Goal: Task Accomplishment & Management: Manage account settings

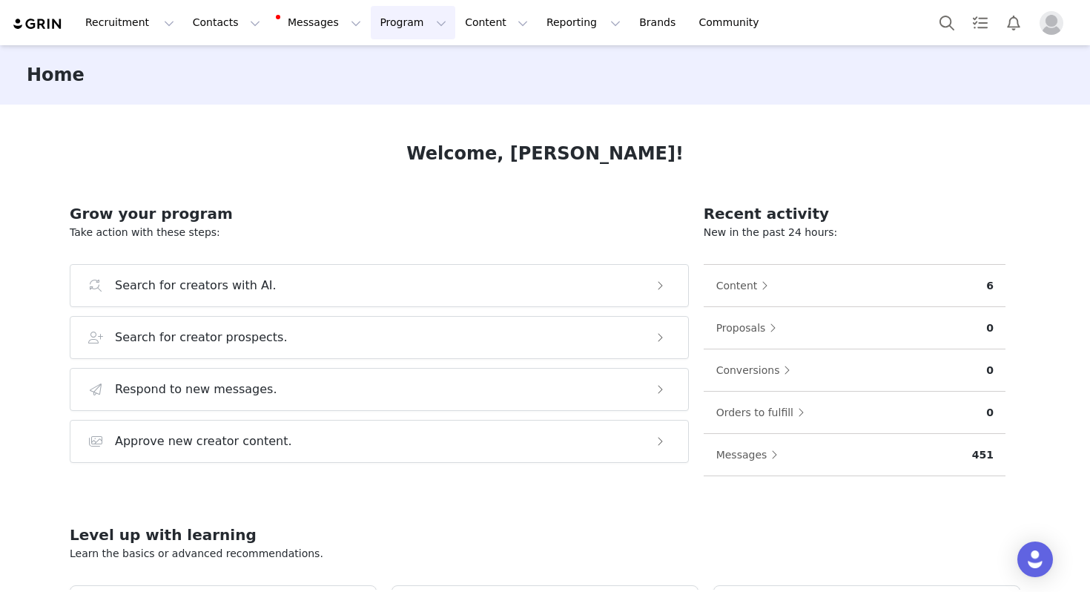
click at [383, 21] on button "Program Program" at bounding box center [413, 22] width 85 height 33
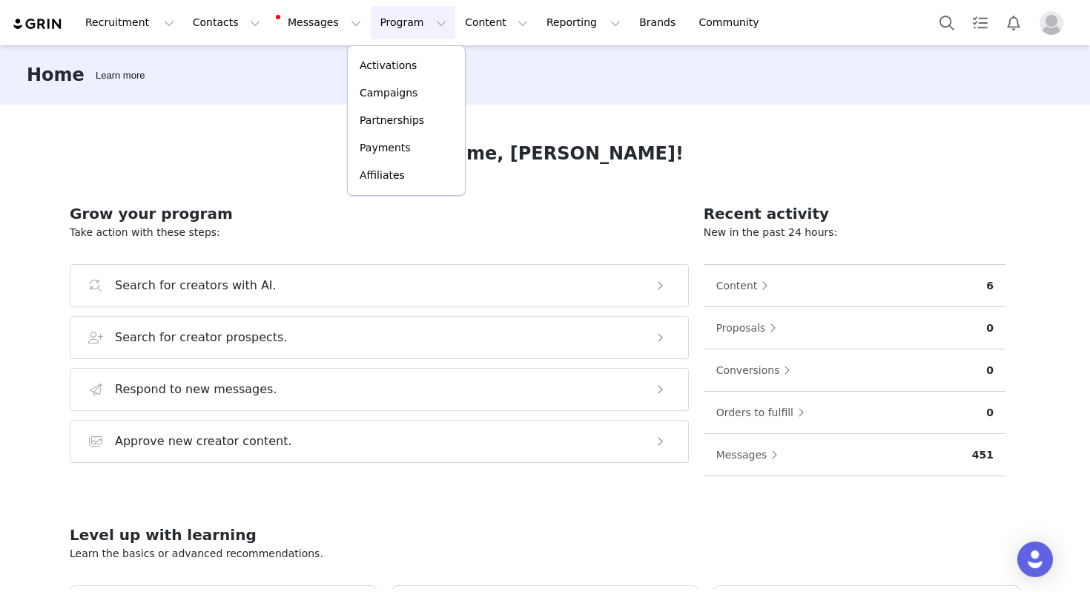
click at [266, 116] on div "Welcome, [PERSON_NAME]! Grow your program Take action with these steps: Search …" at bounding box center [545, 347] width 1022 height 485
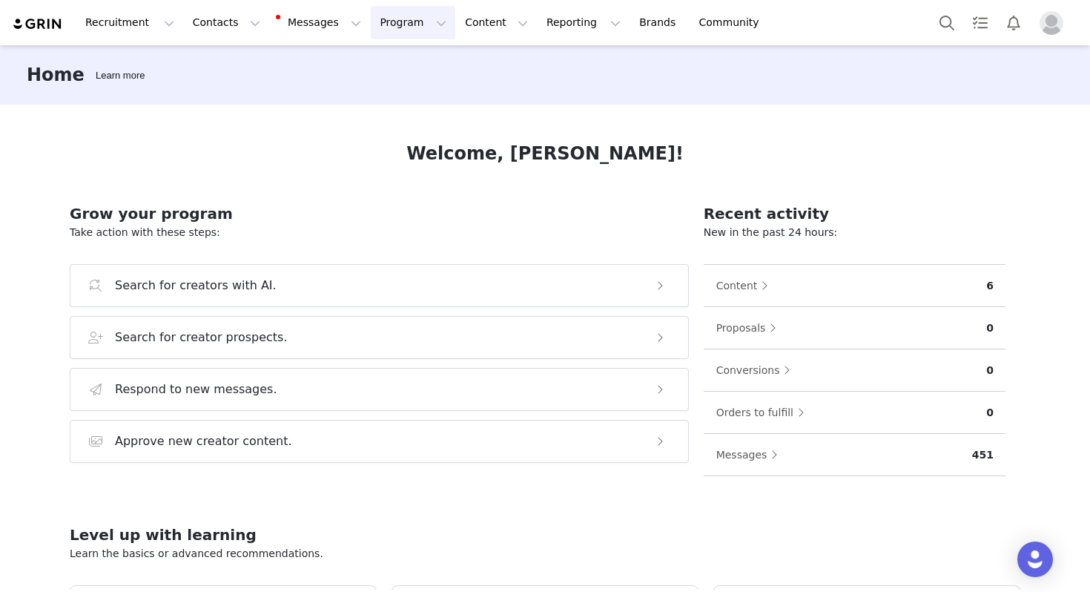
click at [392, 29] on button "Program Program" at bounding box center [413, 22] width 85 height 33
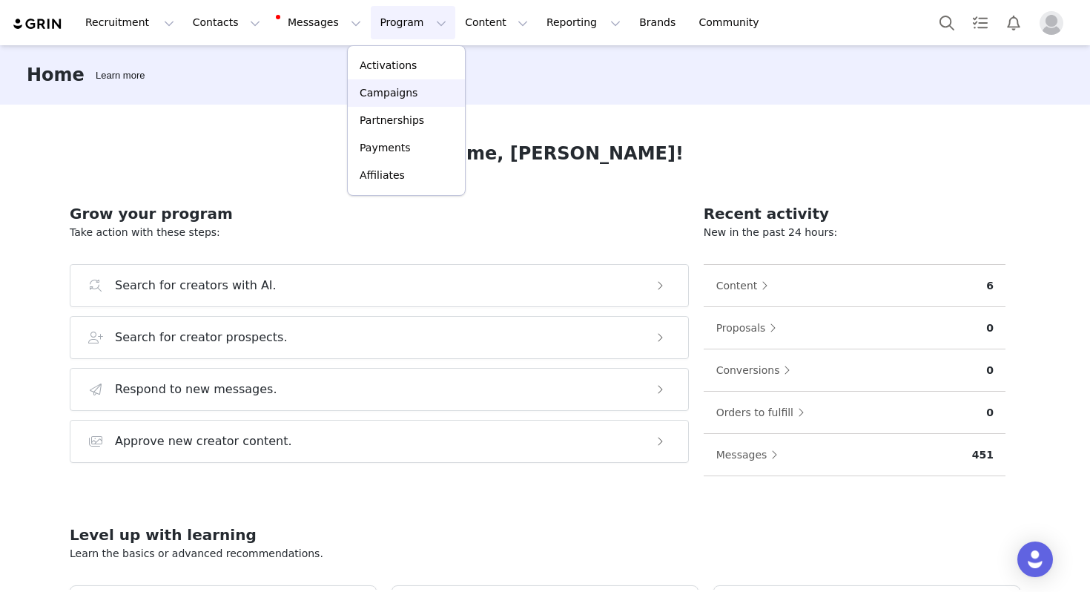
click at [389, 87] on p "Campaigns" at bounding box center [389, 93] width 58 height 16
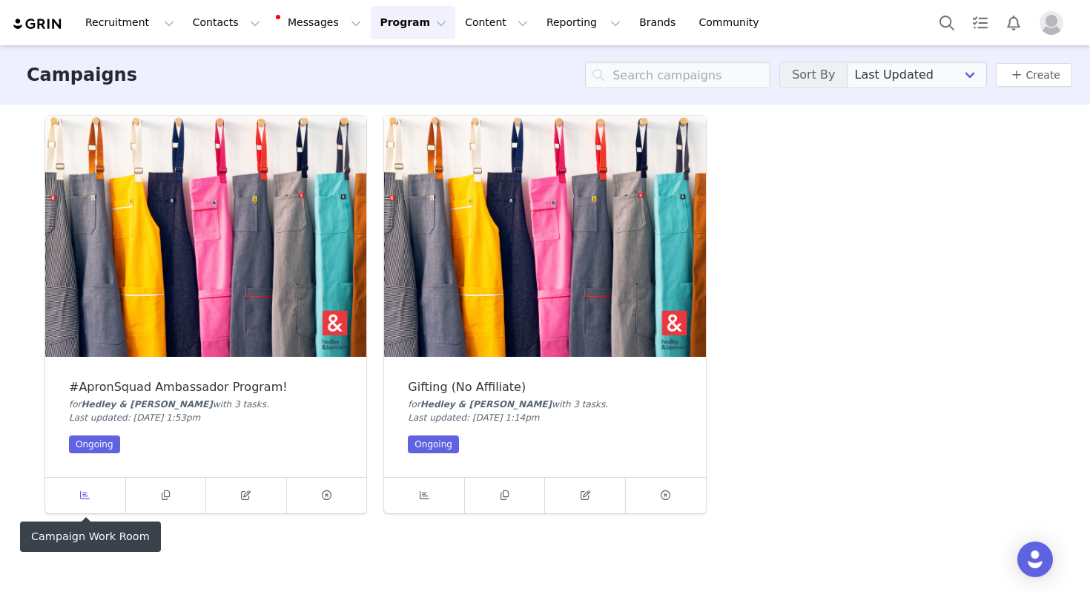
click at [83, 501] on span at bounding box center [85, 495] width 18 height 18
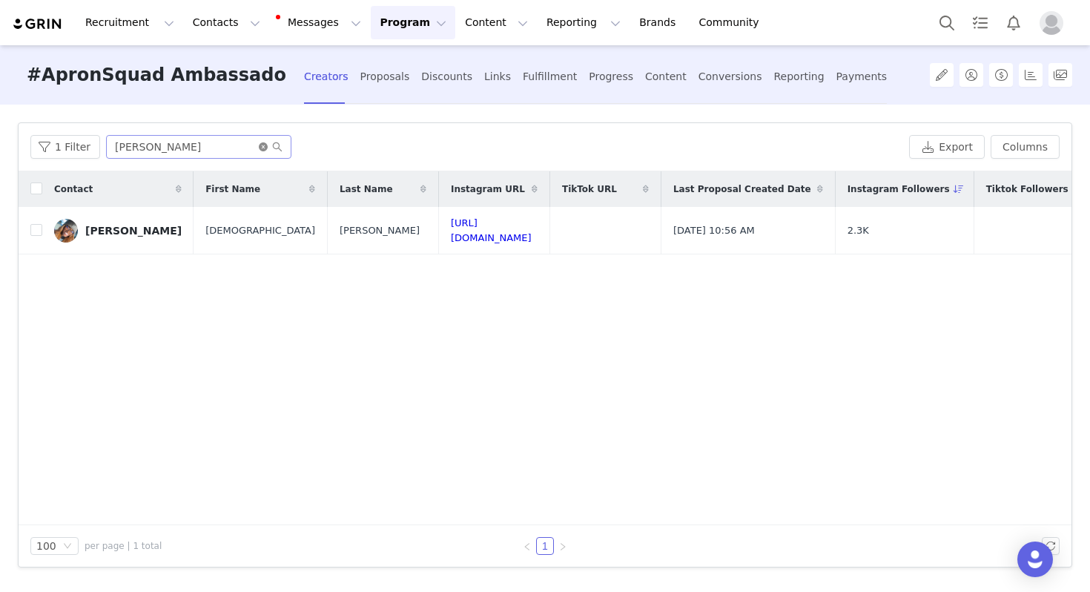
click at [261, 144] on icon "icon: close-circle" at bounding box center [263, 146] width 9 height 9
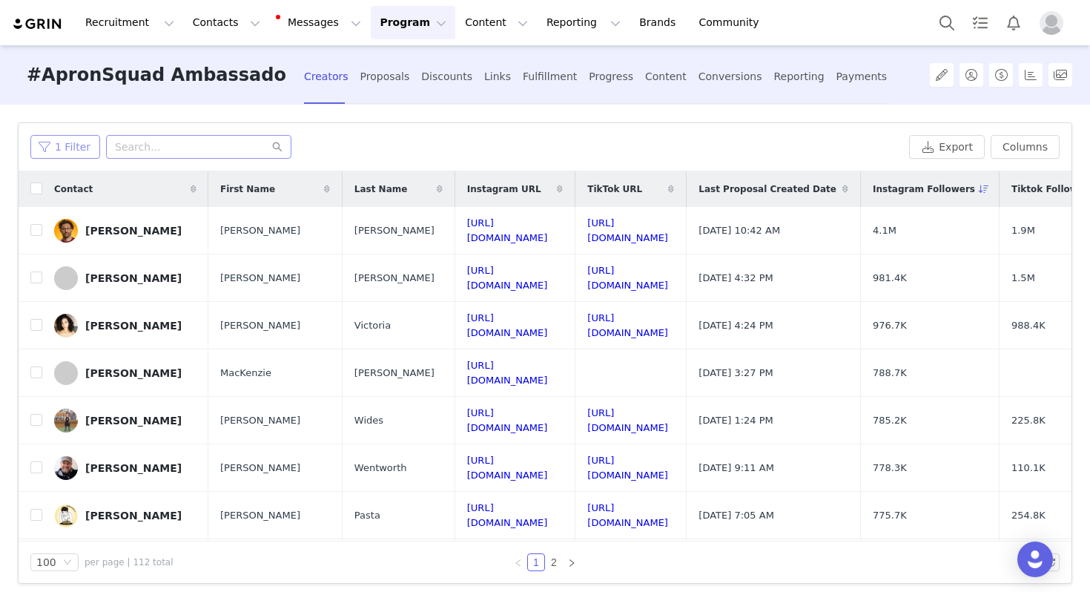
click at [58, 145] on button "1 Filter" at bounding box center [65, 147] width 70 height 24
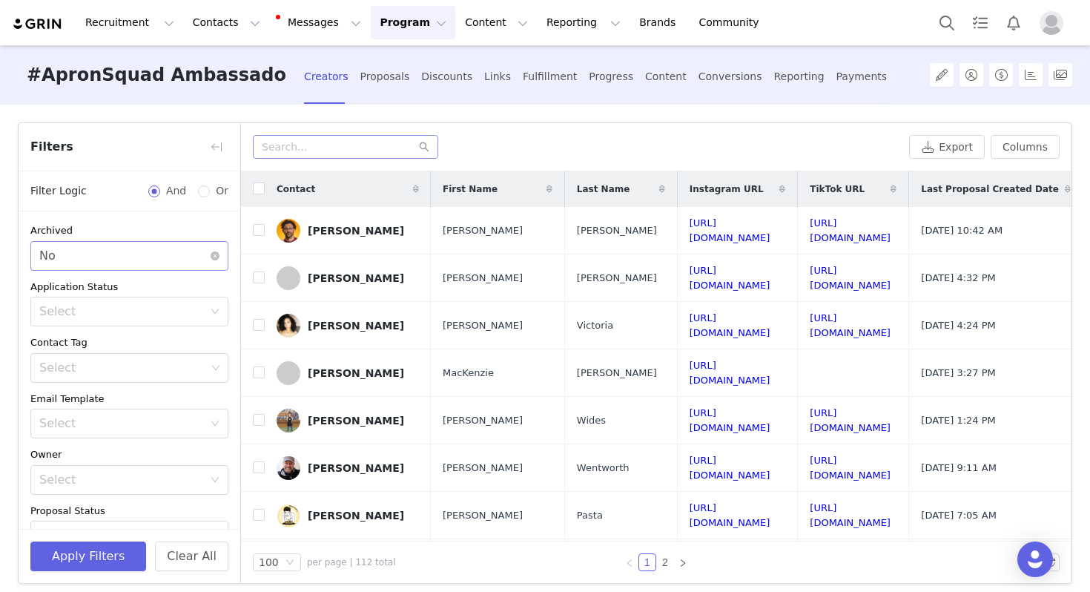
click at [105, 255] on div "Select No" at bounding box center [124, 256] width 171 height 28
click at [111, 291] on li "Yes" at bounding box center [129, 289] width 198 height 24
click at [99, 545] on button "Apply Filters" at bounding box center [88, 556] width 116 height 30
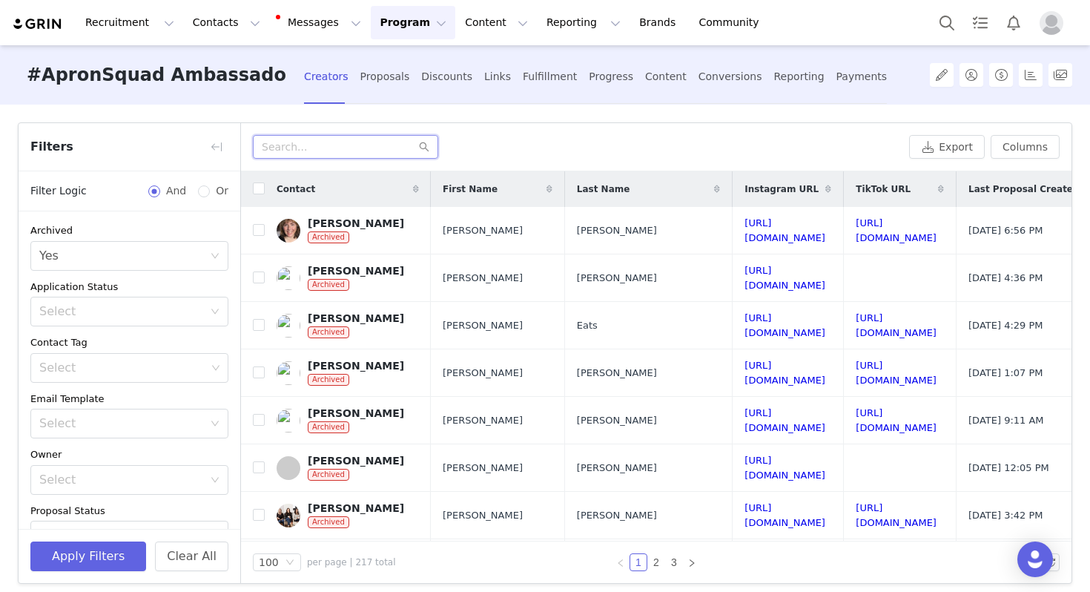
click at [318, 150] on input "text" at bounding box center [345, 147] width 185 height 24
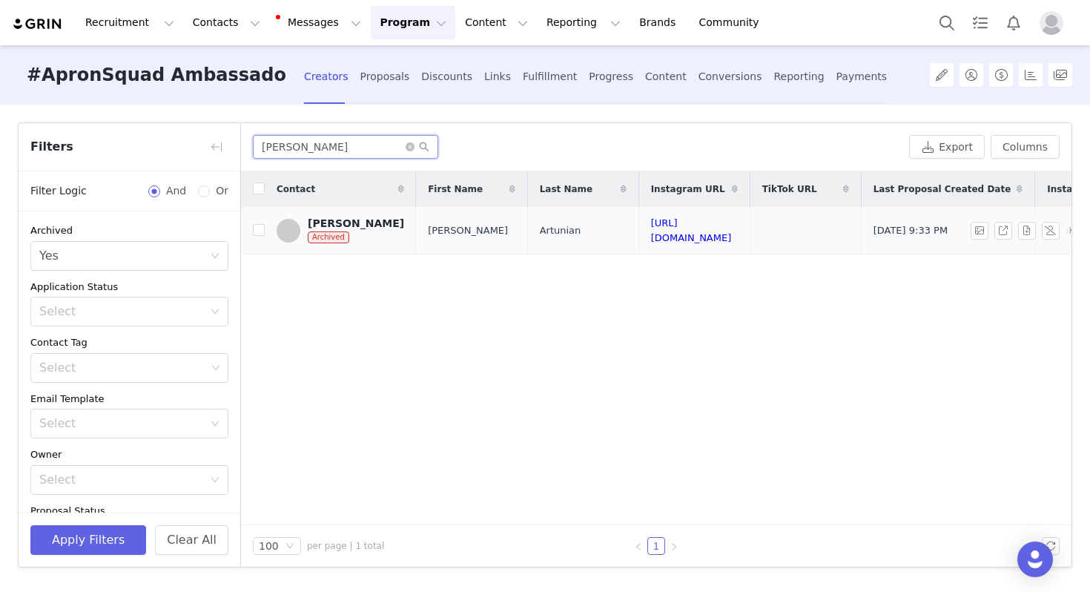
type input "[PERSON_NAME]"
click at [374, 239] on div "[PERSON_NAME] Archived" at bounding box center [356, 230] width 96 height 27
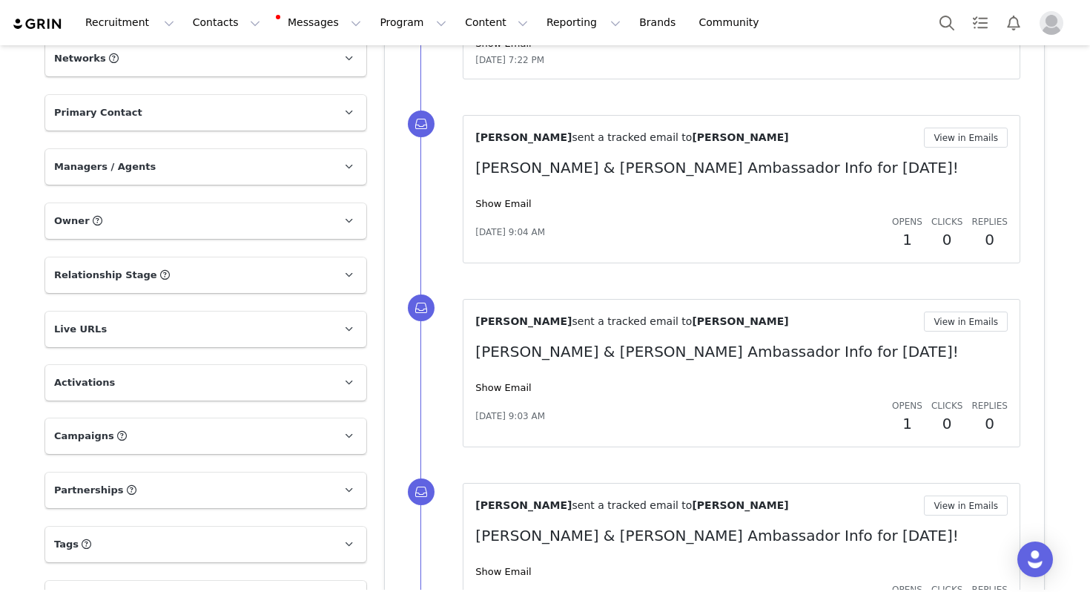
scroll to position [752, 0]
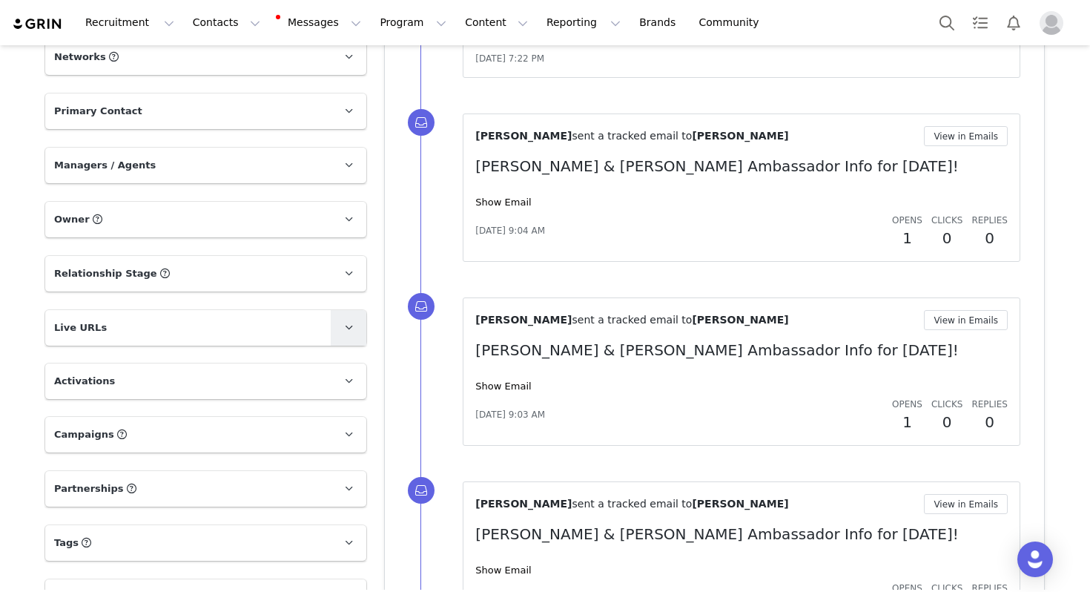
click at [331, 310] on link at bounding box center [349, 328] width 36 height 36
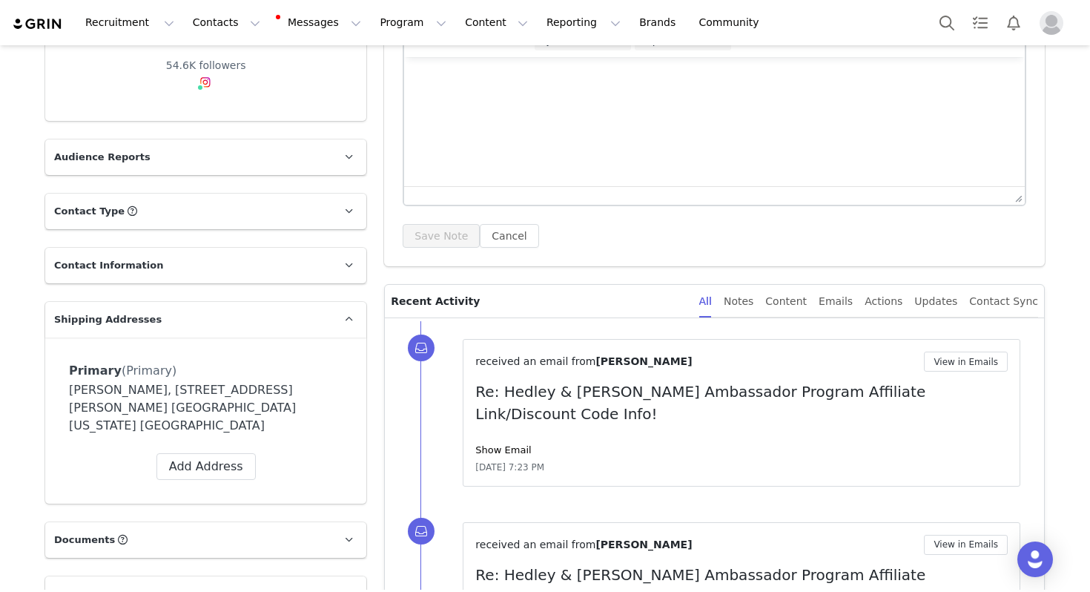
scroll to position [0, 0]
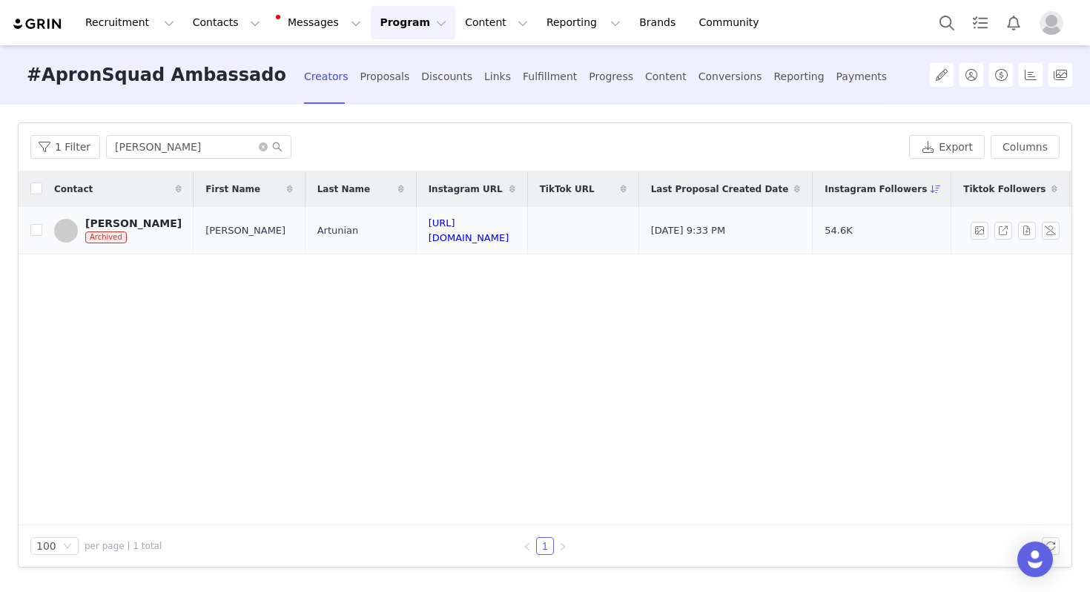
click at [127, 218] on div "[PERSON_NAME]" at bounding box center [133, 223] width 96 height 12
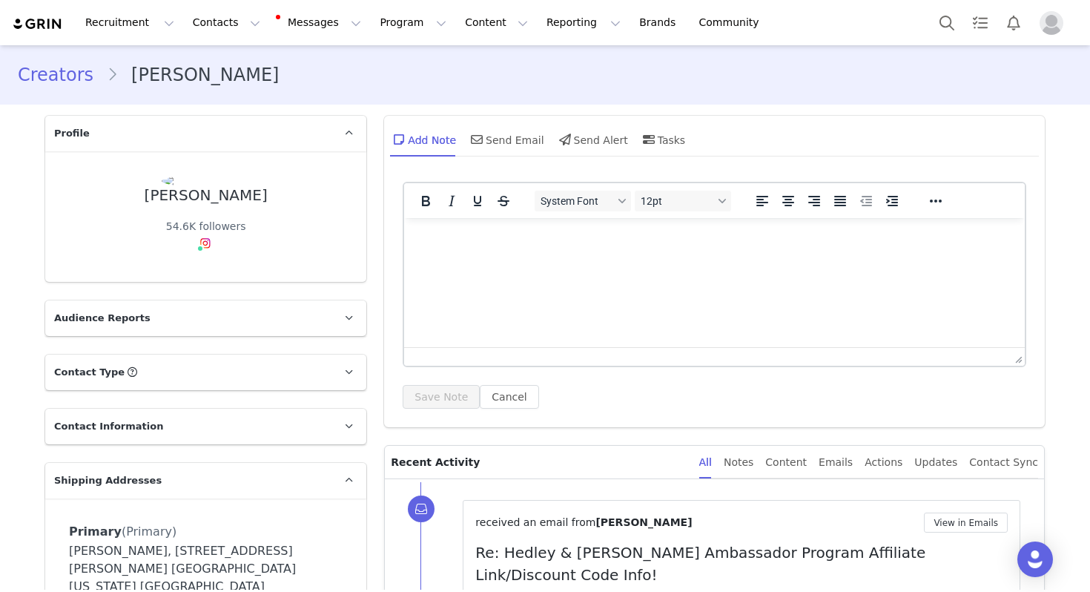
click at [196, 368] on p "Contact Type Contact type can be Creator, Prospect, Application, or Manager." at bounding box center [187, 372] width 285 height 36
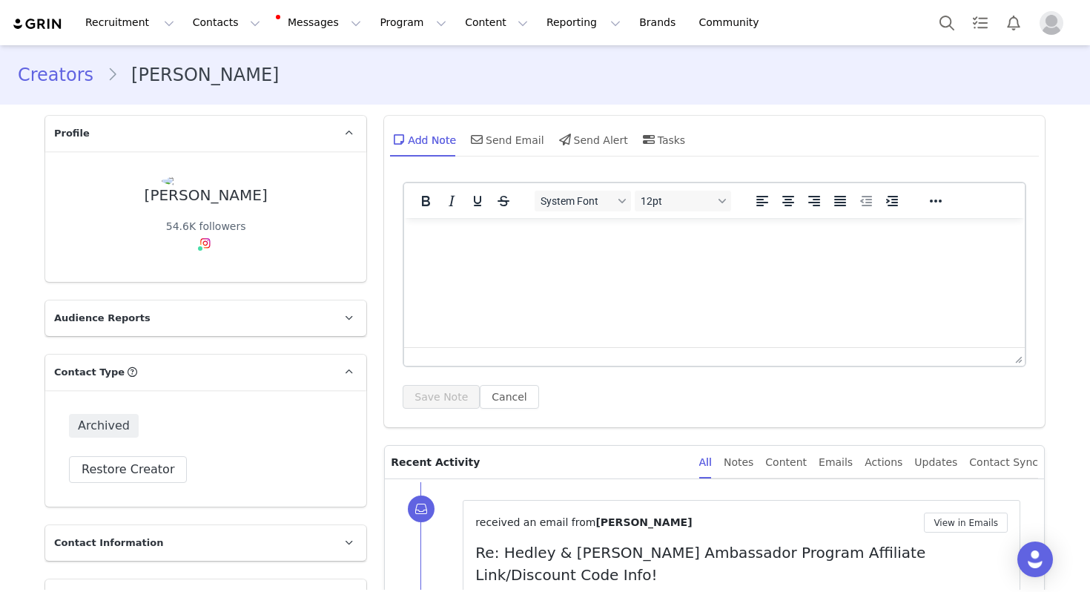
scroll to position [102, 0]
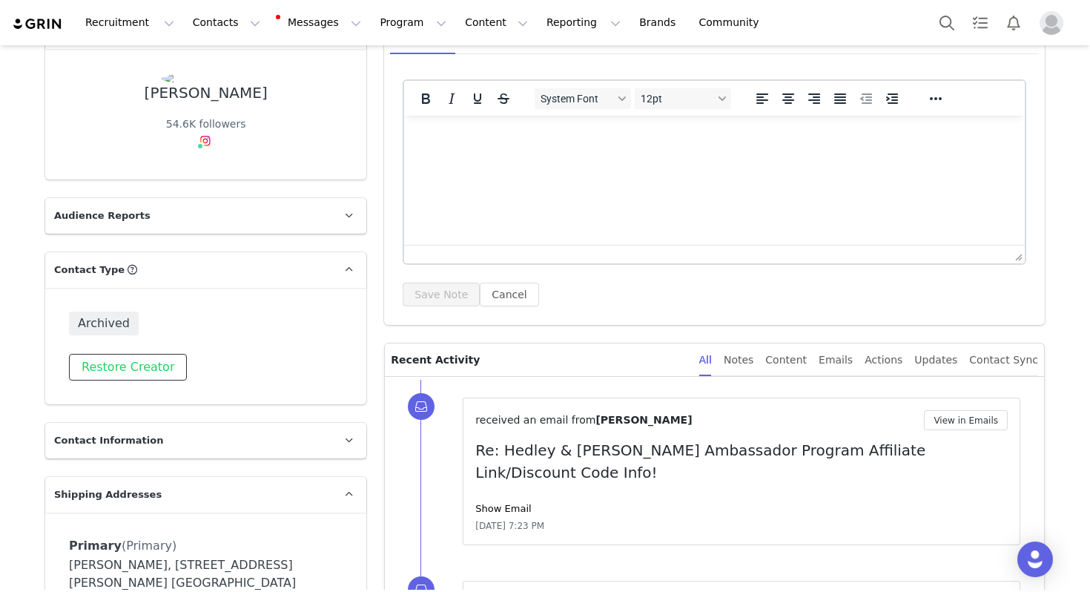
click at [120, 363] on button "Restore Creator" at bounding box center [128, 367] width 118 height 27
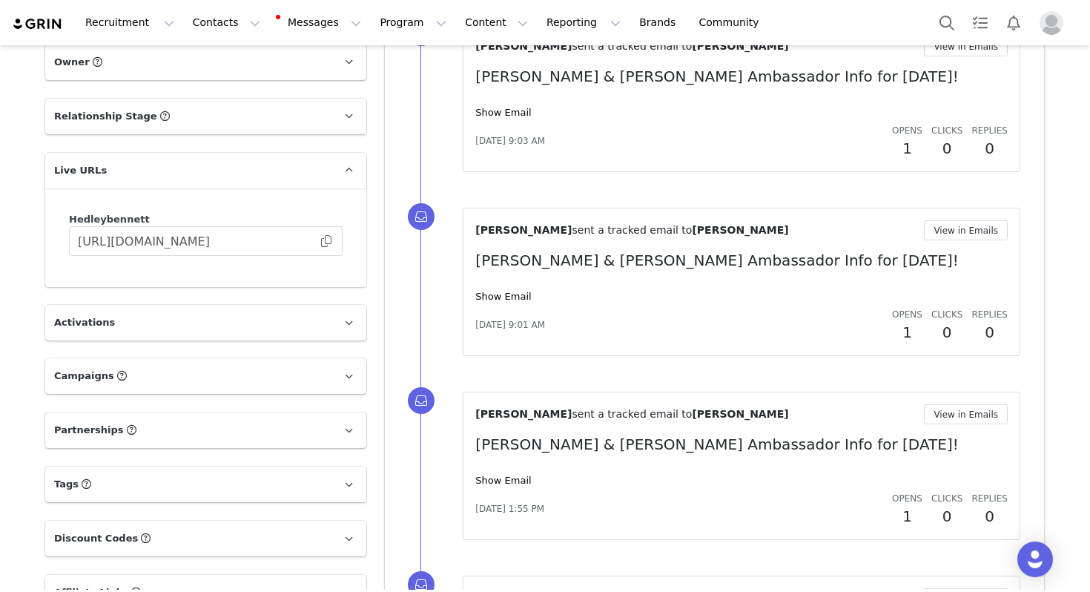
scroll to position [983, 0]
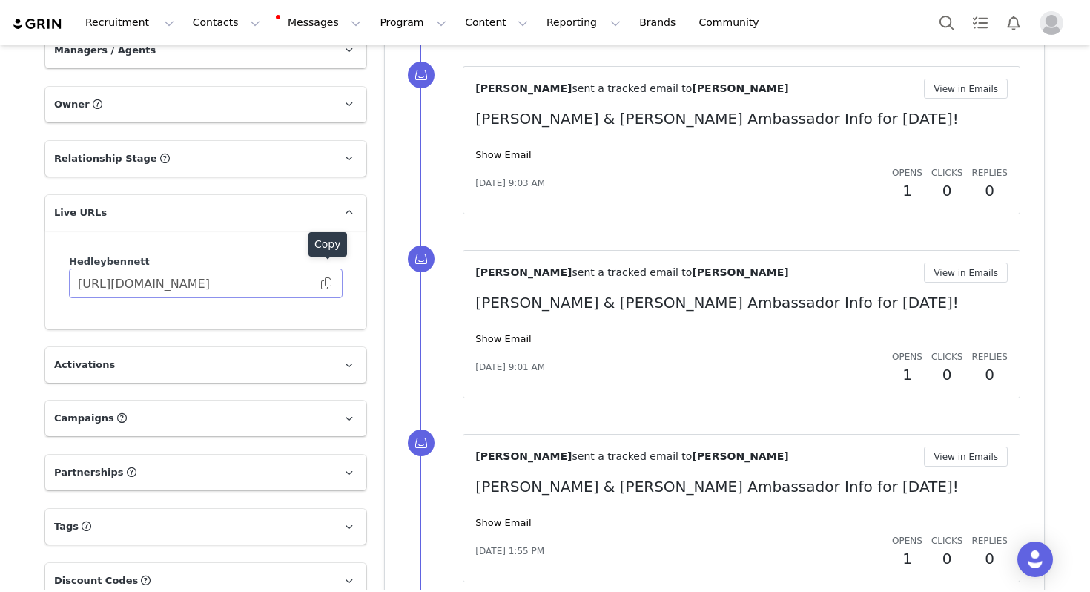
click at [331, 283] on span at bounding box center [326, 283] width 15 height 0
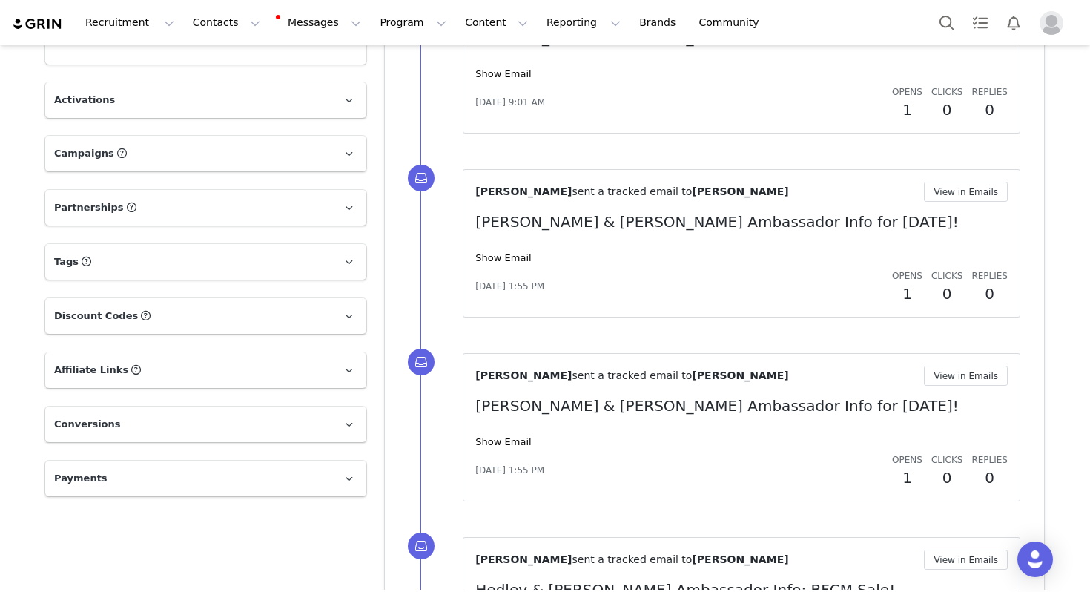
scroll to position [1382, 0]
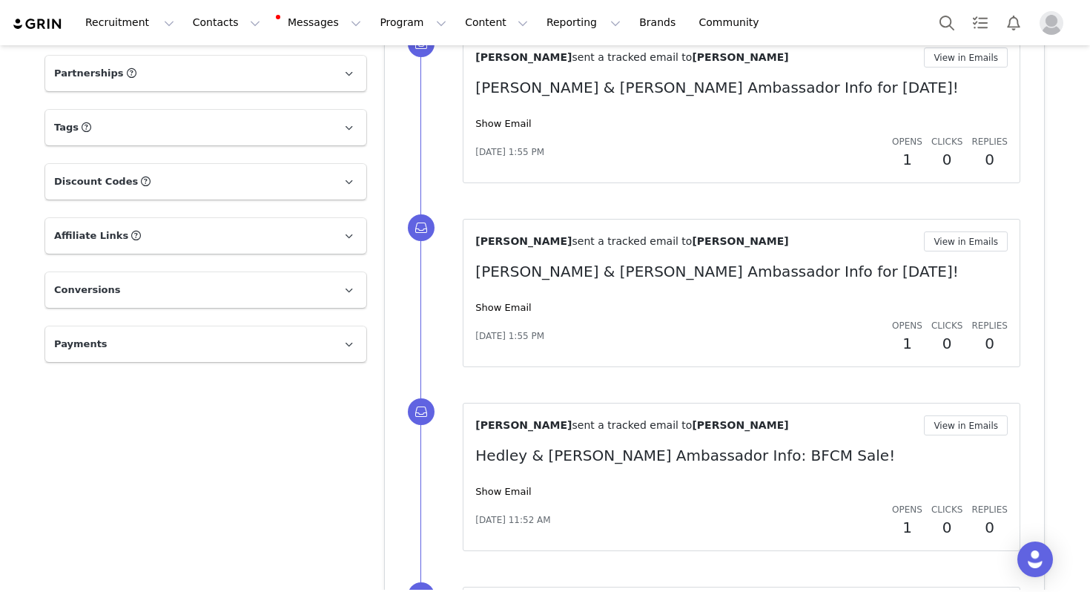
click at [302, 221] on p "Affiliate Links Affiliate links associated with this Creator" at bounding box center [187, 236] width 285 height 36
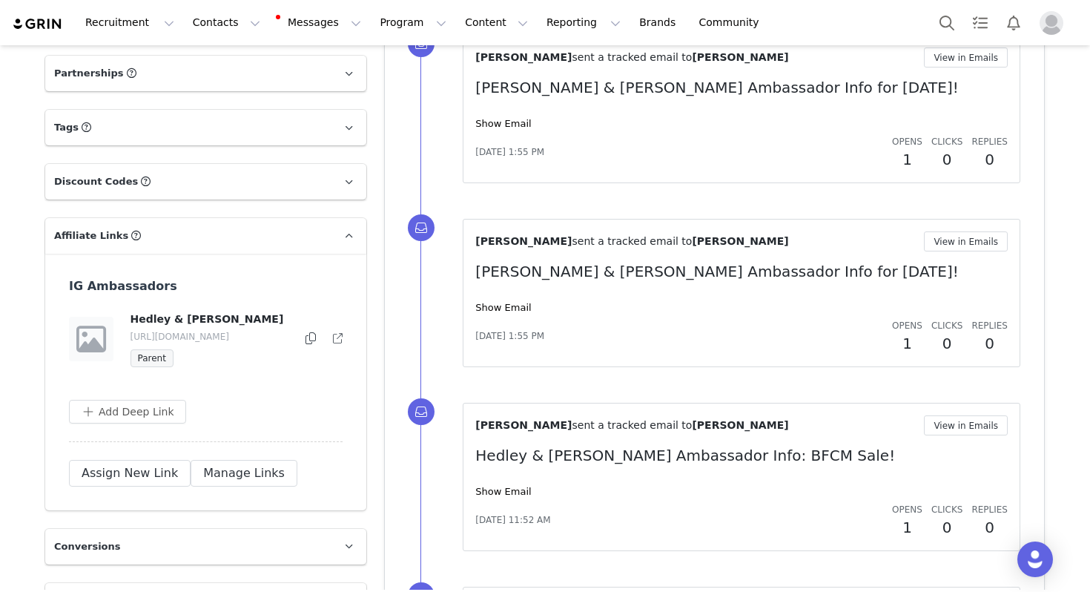
click at [311, 332] on icon at bounding box center [310, 338] width 10 height 12
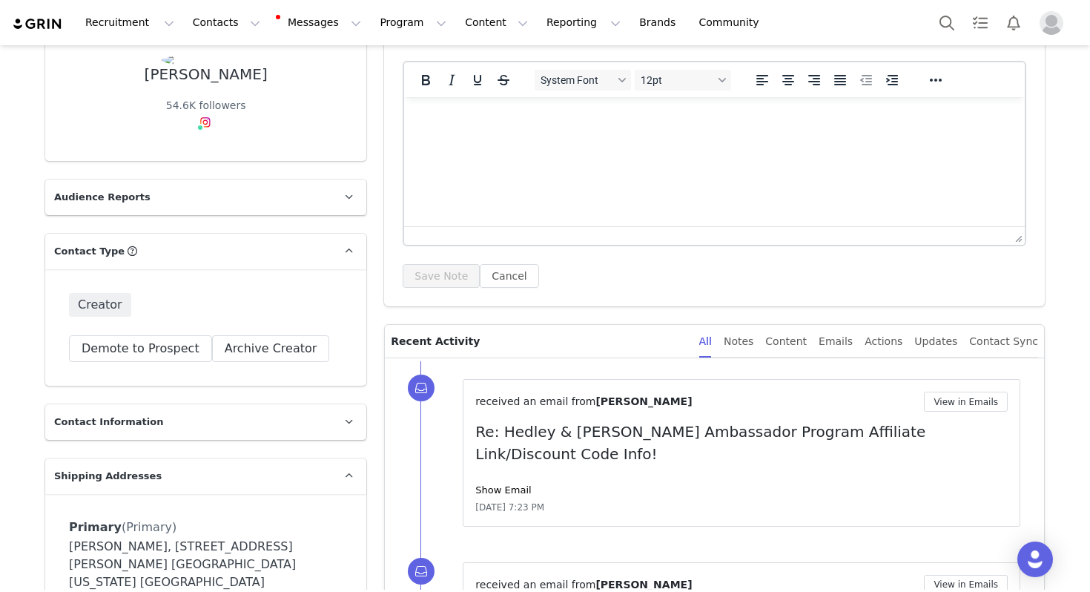
scroll to position [0, 0]
